Goal: Task Accomplishment & Management: Manage account settings

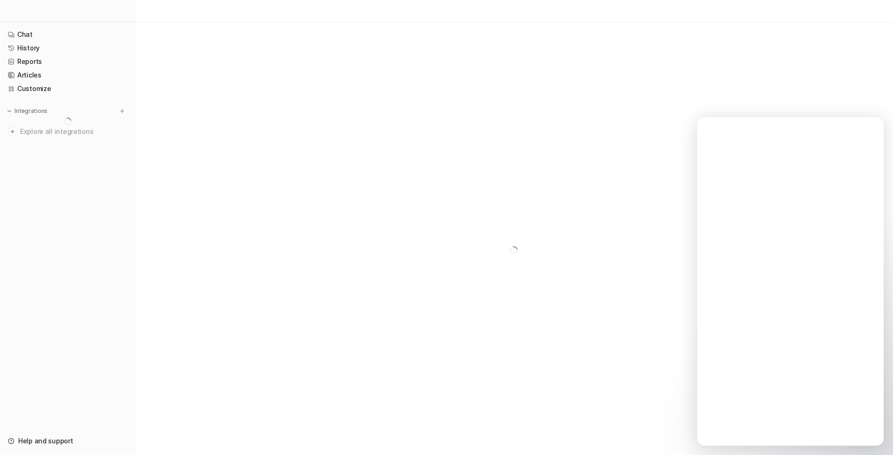
scroll to position [5, 0]
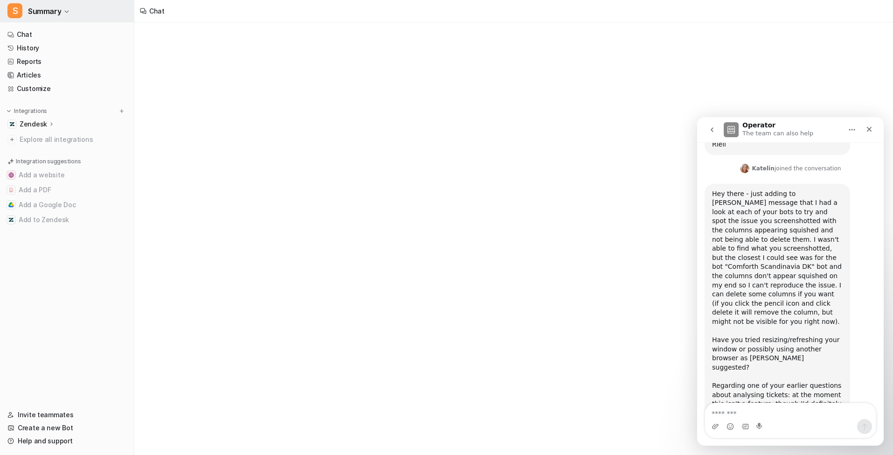
scroll to position [1132, 0]
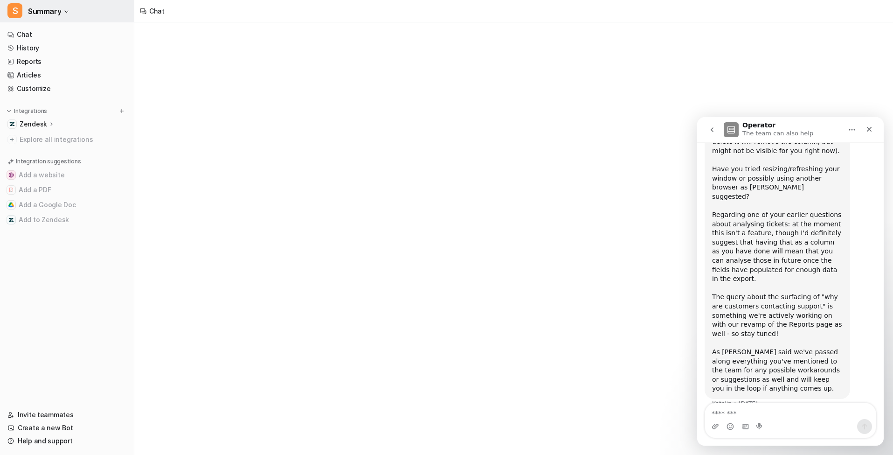
click at [52, 14] on span "Summary" at bounding box center [44, 11] width 33 height 13
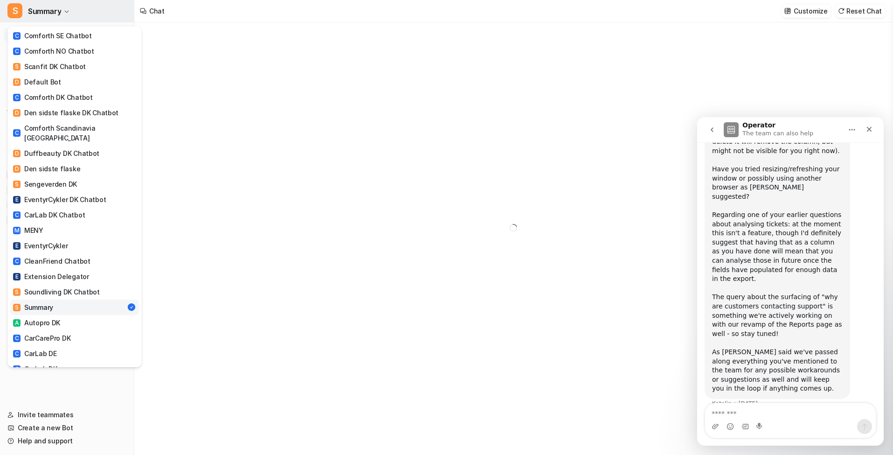
type textarea "**********"
click at [295, 93] on div "S Summary C Comforth SE Chatbot C Comforth NO Chatbot S Scanfit DK Chatbot D De…" at bounding box center [446, 227] width 893 height 455
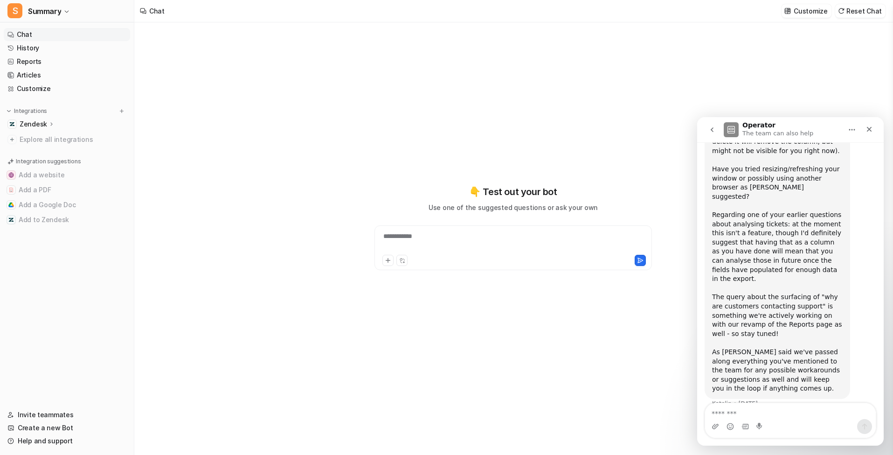
click at [42, 123] on p "Zendesk" at bounding box center [34, 123] width 28 height 9
click at [70, 139] on link "Overview" at bounding box center [72, 137] width 117 height 13
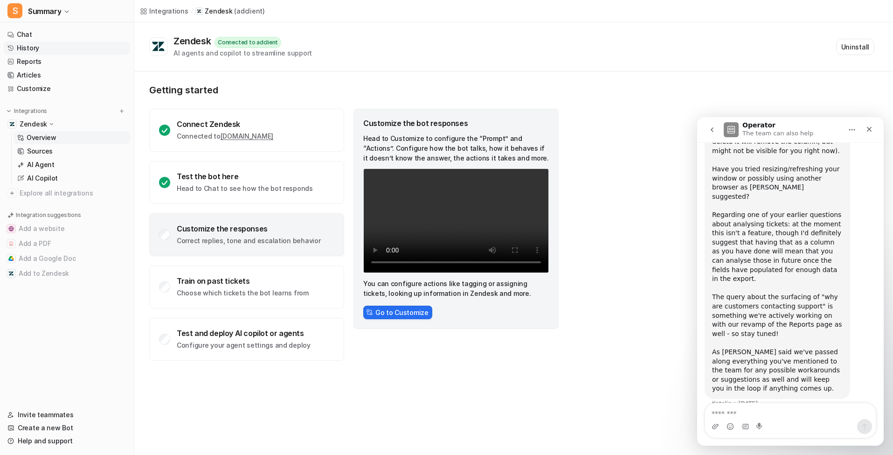
click at [54, 49] on link "History" at bounding box center [67, 48] width 126 height 13
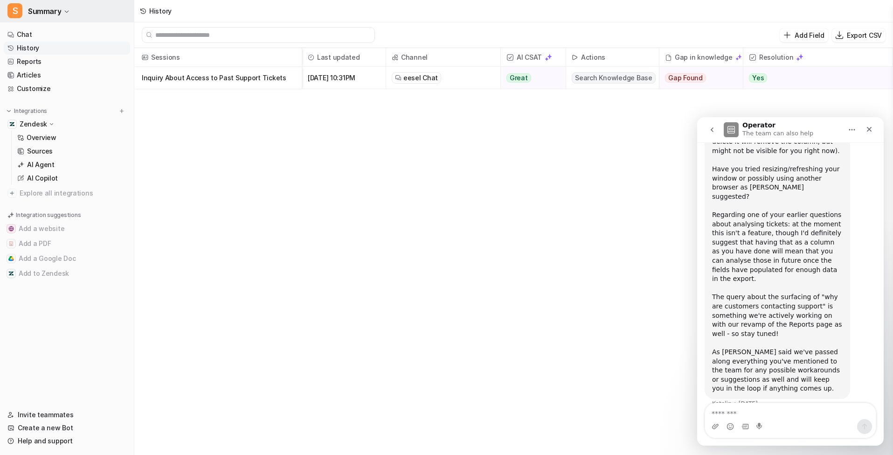
click at [55, 14] on span "Summary" at bounding box center [44, 11] width 33 height 13
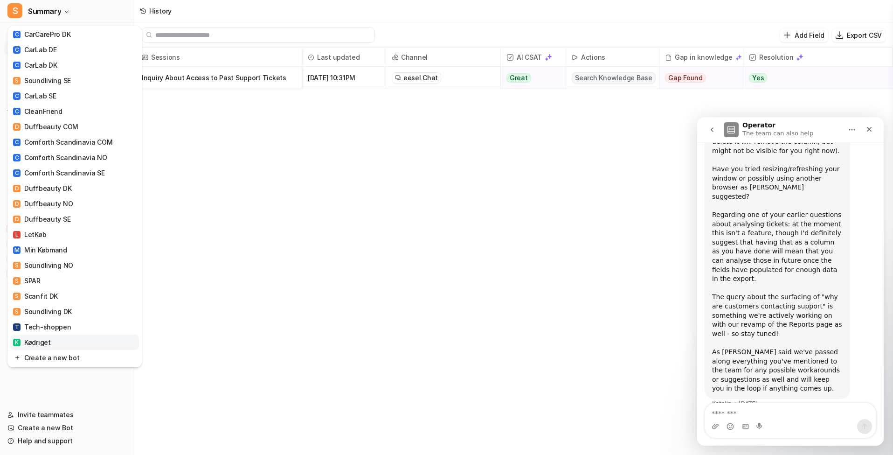
scroll to position [333, 0]
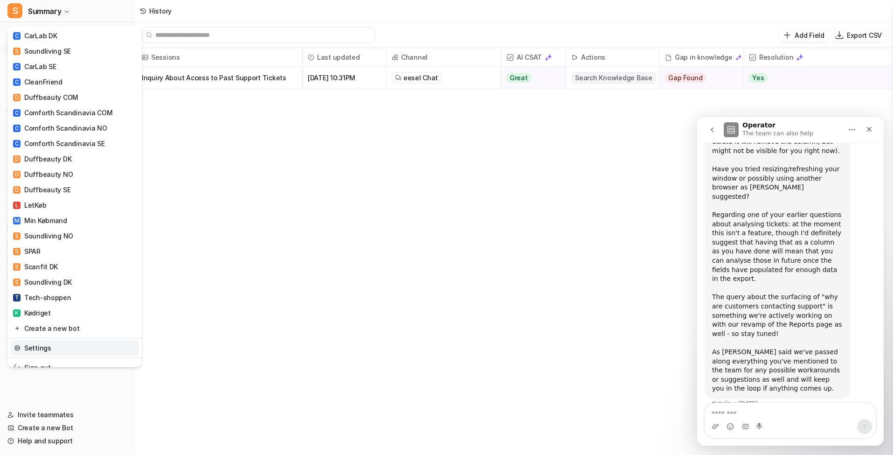
click at [57, 340] on link "Settings" at bounding box center [74, 347] width 129 height 15
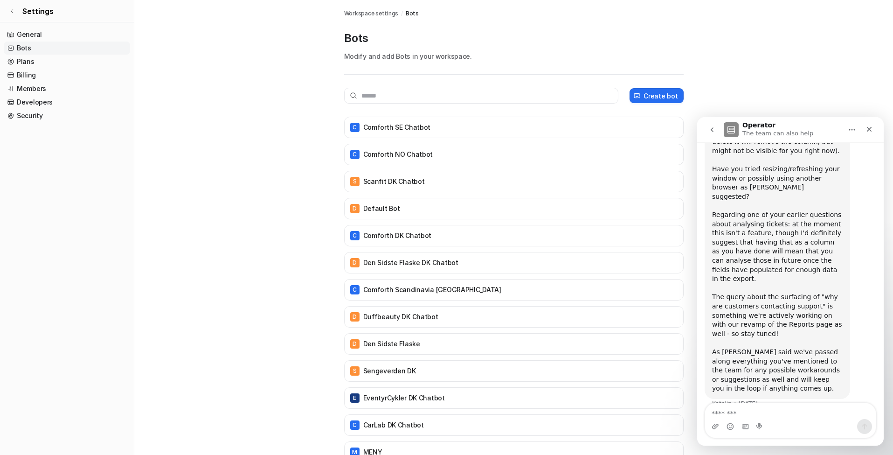
scroll to position [1132, 0]
click at [780, 128] on icon "Close" at bounding box center [869, 129] width 5 height 5
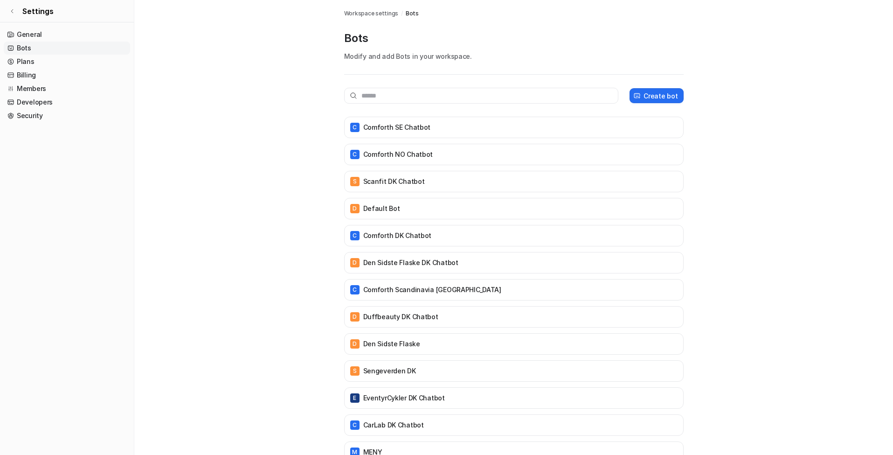
scroll to position [0, 0]
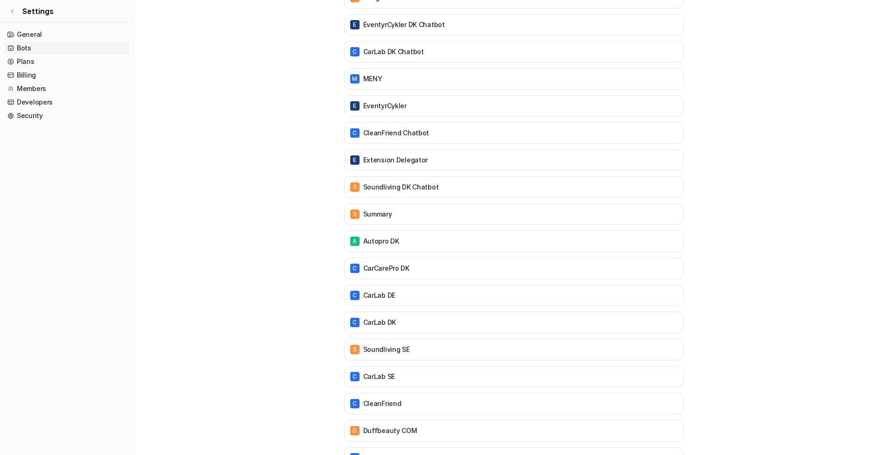
scroll to position [373, 0]
click at [380, 220] on div "S Summary" at bounding box center [513, 214] width 331 height 13
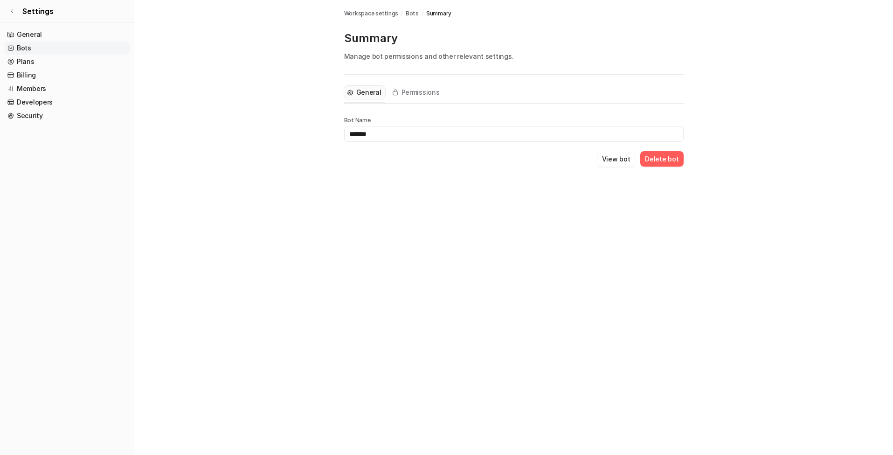
click at [660, 160] on button "Delete bot" at bounding box center [661, 158] width 43 height 15
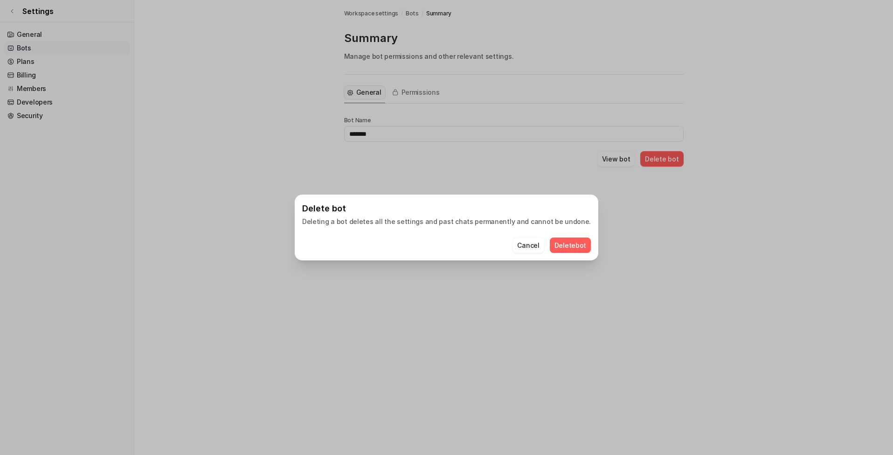
click at [550, 244] on button "Delete bot" at bounding box center [571, 244] width 42 height 15
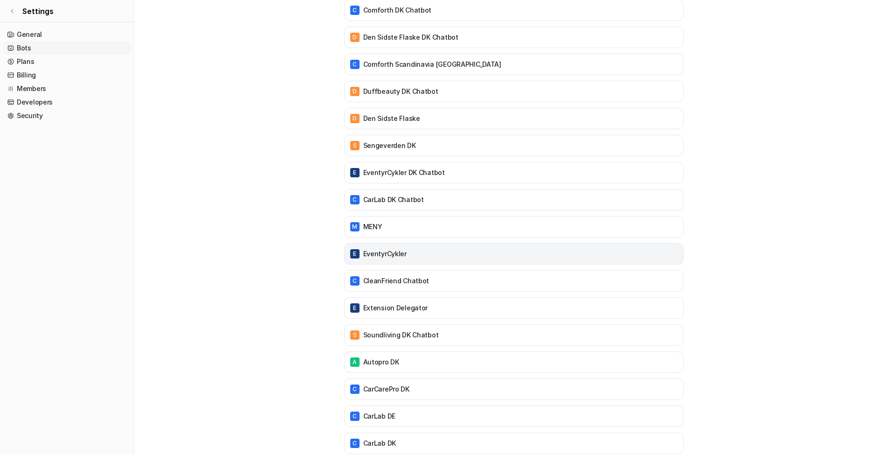
scroll to position [226, 0]
click at [455, 174] on div "E EventyrCykler DK Chatbot" at bounding box center [513, 172] width 331 height 13
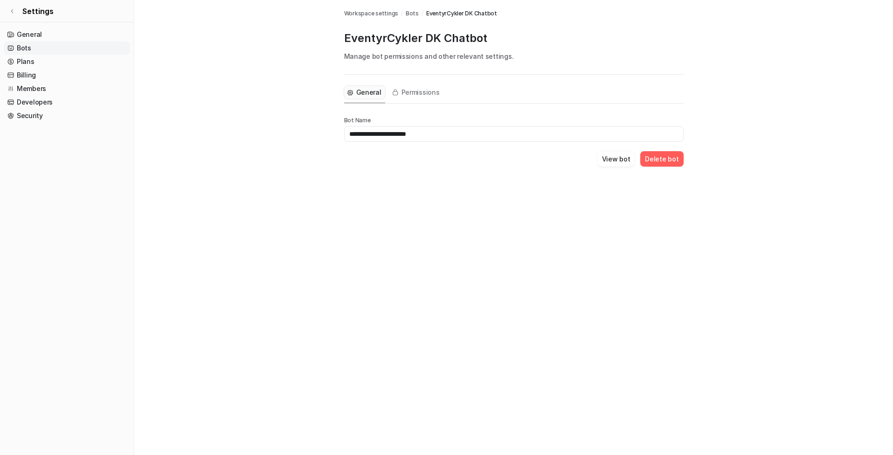
click at [657, 163] on button "Delete bot" at bounding box center [661, 158] width 43 height 15
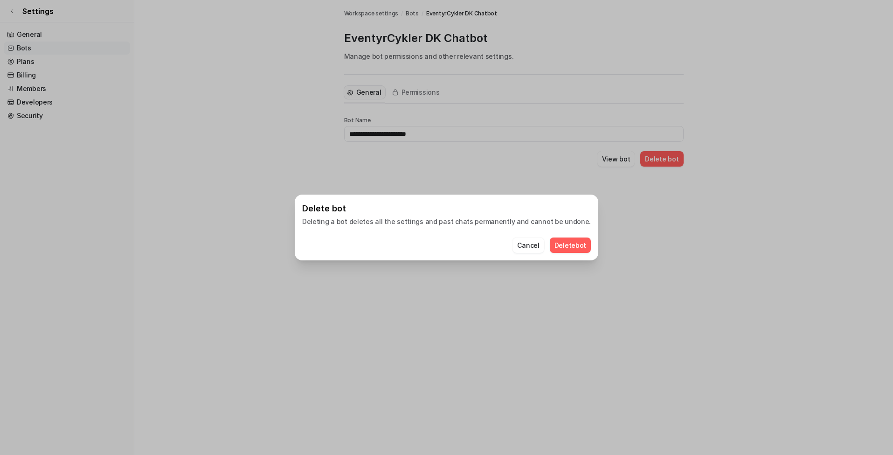
click at [557, 245] on button "Delete bot" at bounding box center [571, 244] width 42 height 15
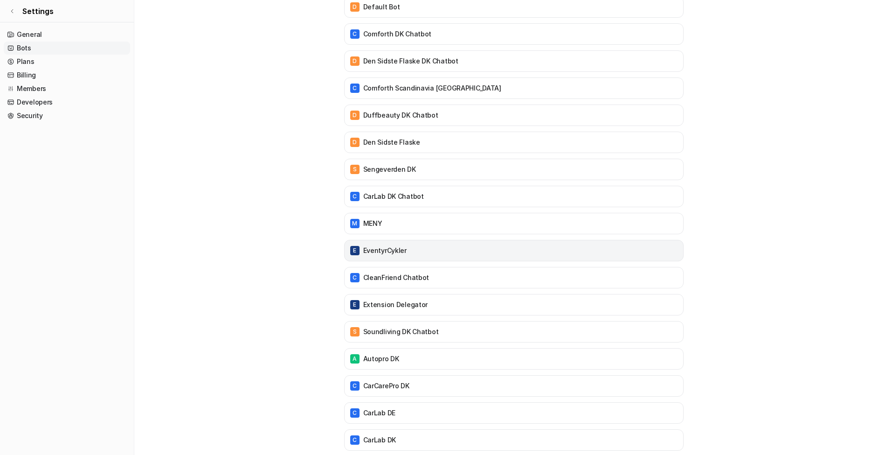
scroll to position [202, 0]
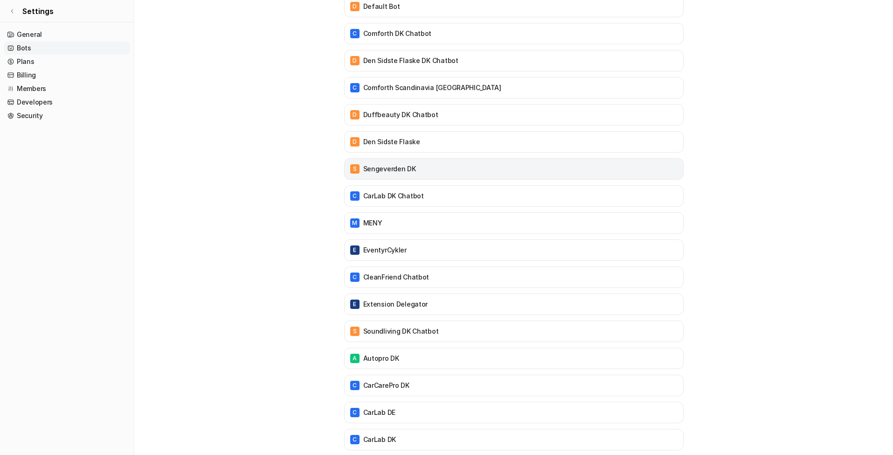
click at [459, 169] on div "S Sengeverden DK" at bounding box center [513, 168] width 331 height 13
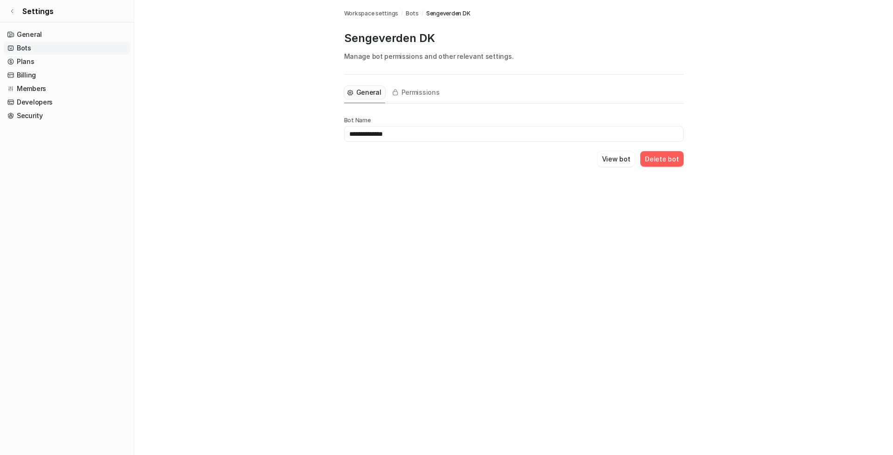
click at [659, 162] on button "Delete bot" at bounding box center [661, 158] width 43 height 15
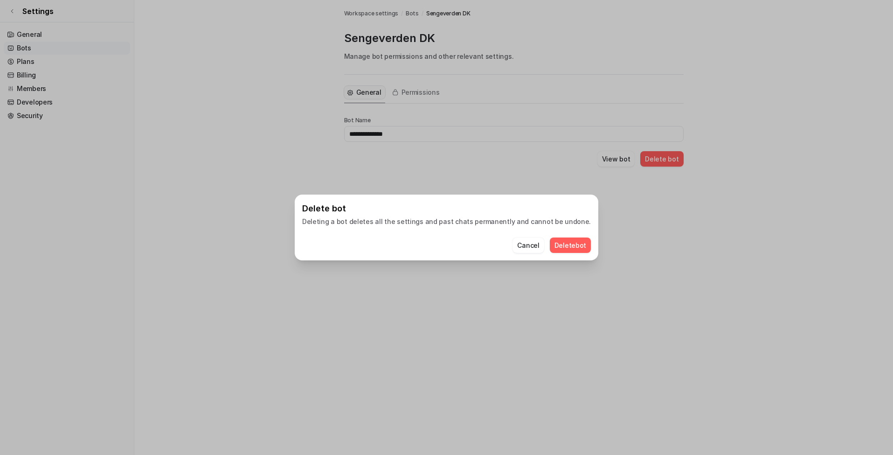
click at [559, 247] on button "Delete bot" at bounding box center [571, 244] width 42 height 15
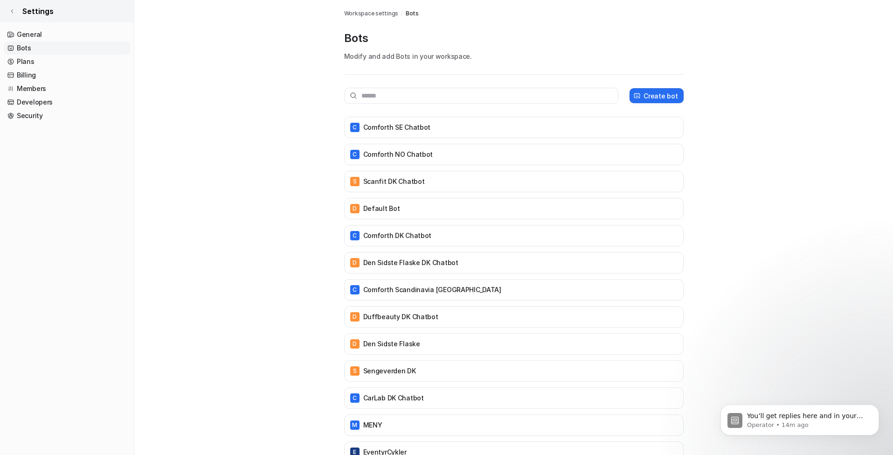
click at [37, 13] on span "Settings" at bounding box center [37, 11] width 31 height 11
